Goal: Information Seeking & Learning: Learn about a topic

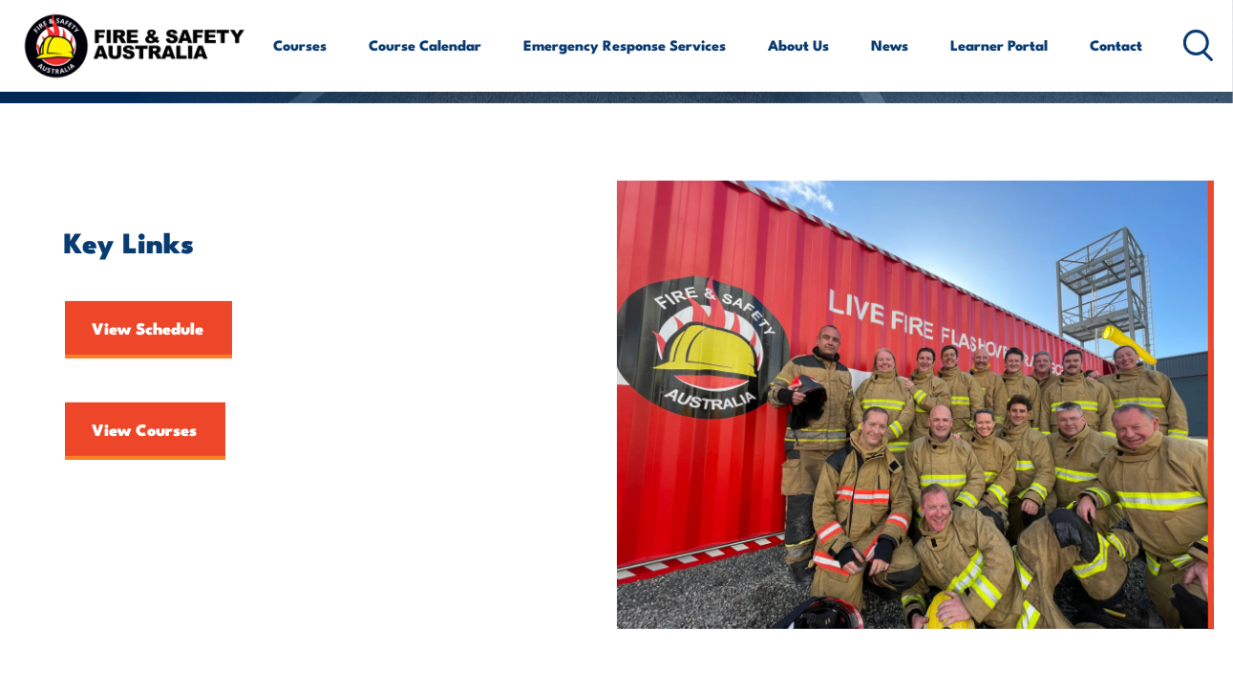
scroll to position [367, 0]
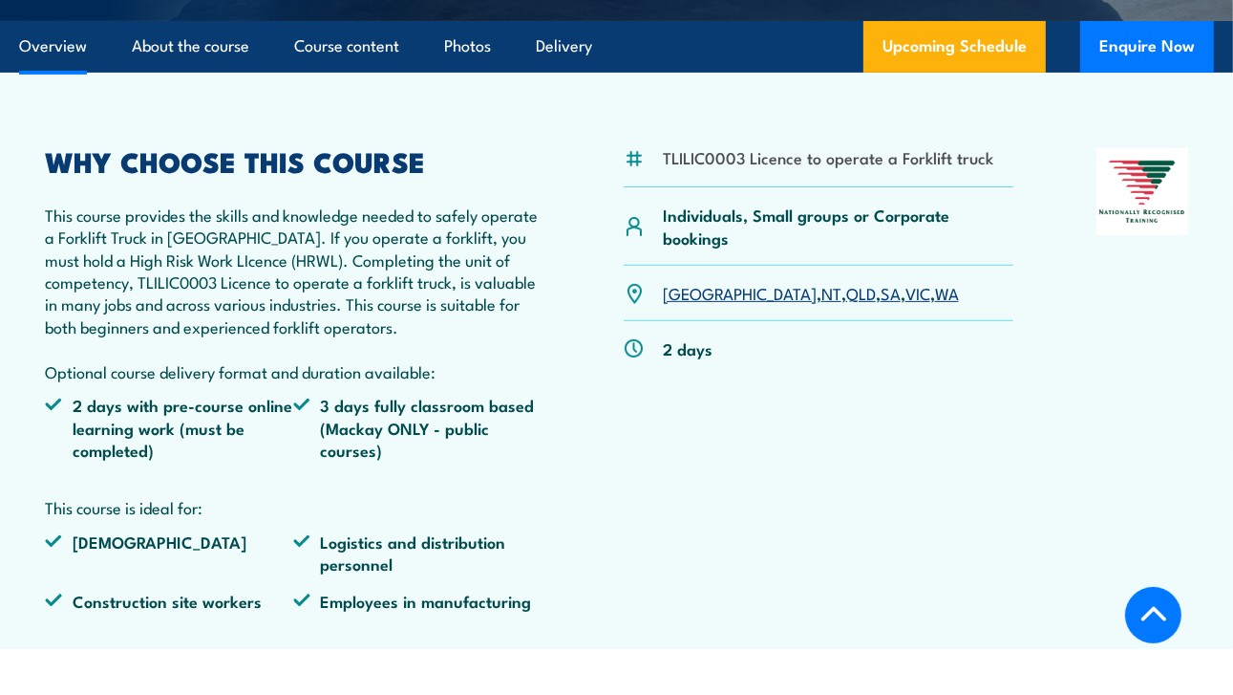
scroll to position [511, 0]
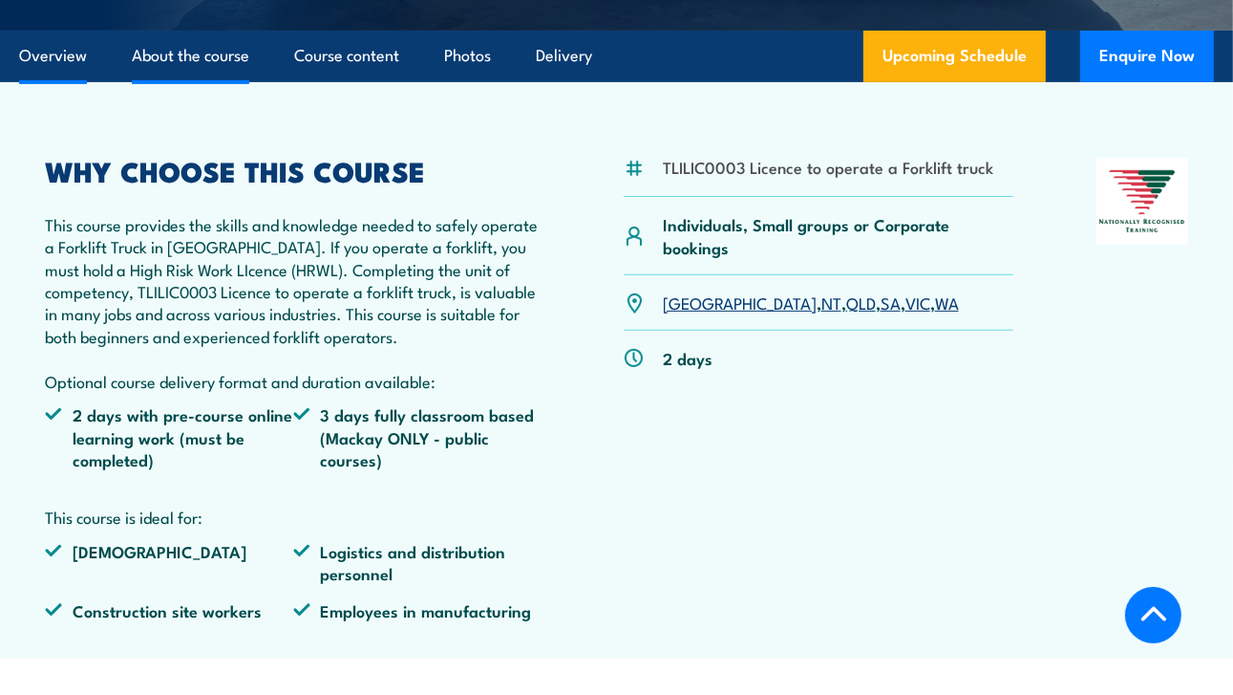
click at [200, 51] on link "About the course" at bounding box center [191, 56] width 118 height 51
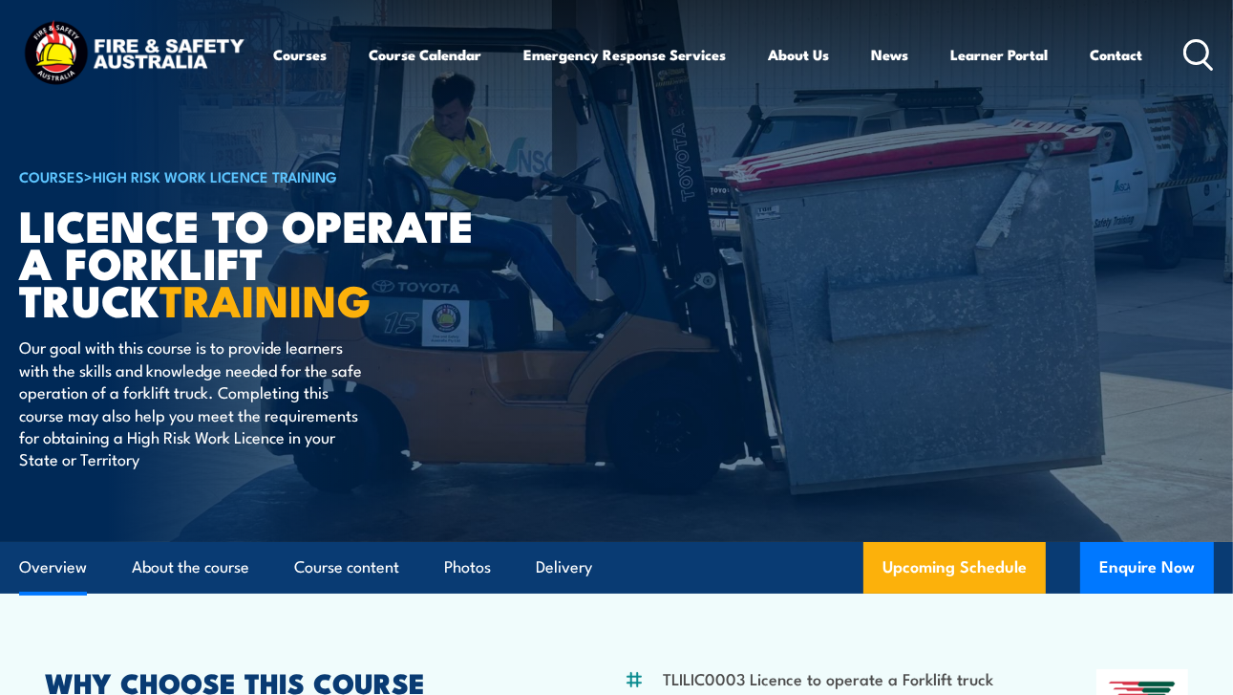
click at [70, 573] on link "Overview" at bounding box center [53, 567] width 68 height 51
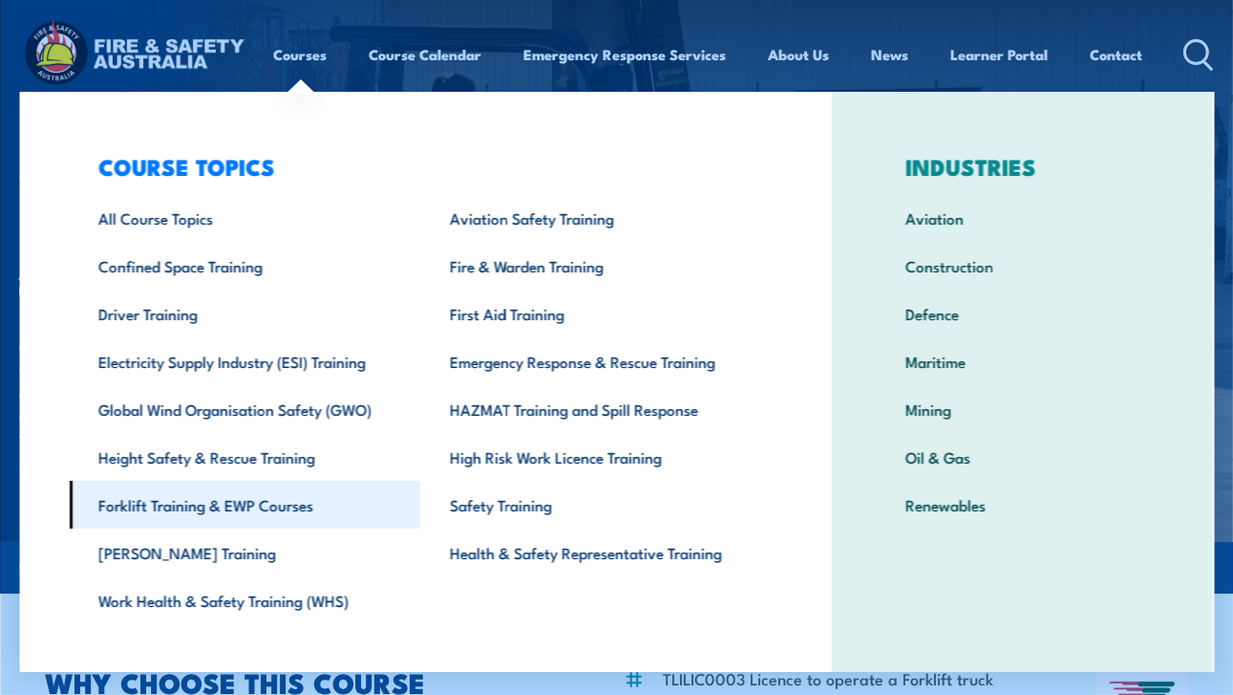
click at [272, 504] on link "Forklift Training & EWP Courses" at bounding box center [246, 505] width 352 height 48
